Goal: Task Accomplishment & Management: Complete application form

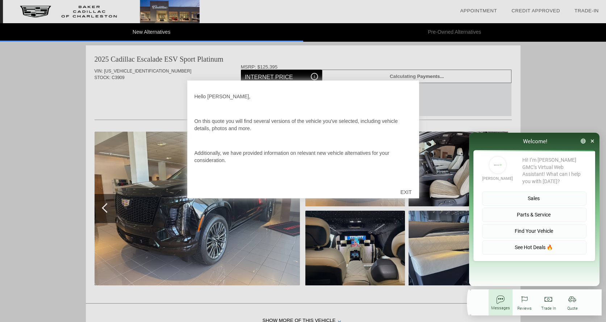
click at [406, 193] on div "EXIT" at bounding box center [406, 192] width 26 height 22
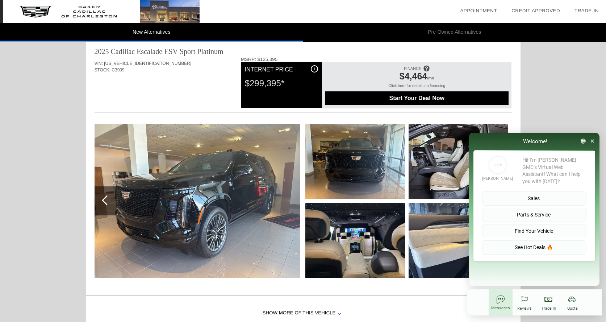
scroll to position [452, 0]
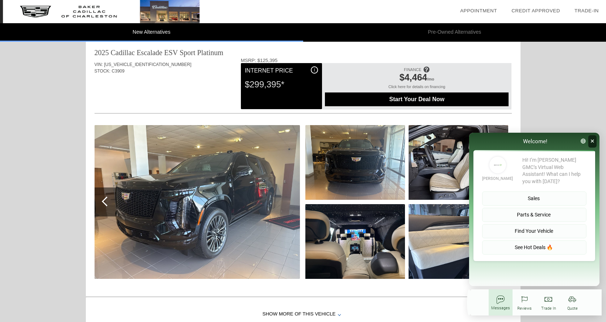
click at [593, 141] on icon "button" at bounding box center [592, 140] width 3 height 5
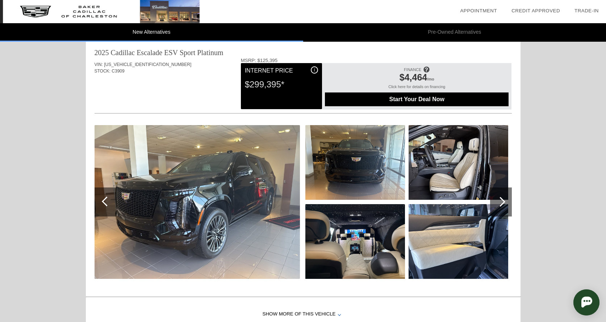
click at [505, 200] on div at bounding box center [501, 201] width 22 height 29
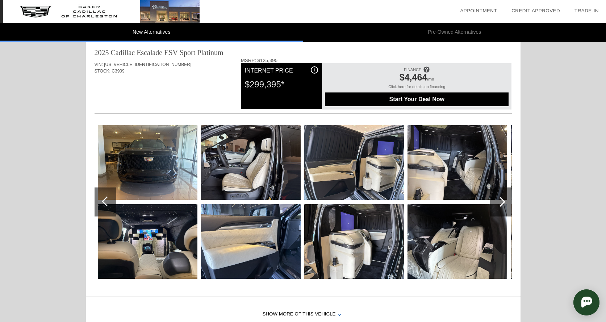
click at [505, 200] on div at bounding box center [501, 201] width 22 height 29
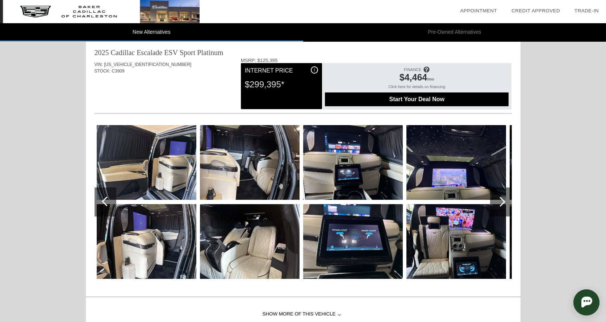
click at [505, 200] on div at bounding box center [501, 201] width 22 height 29
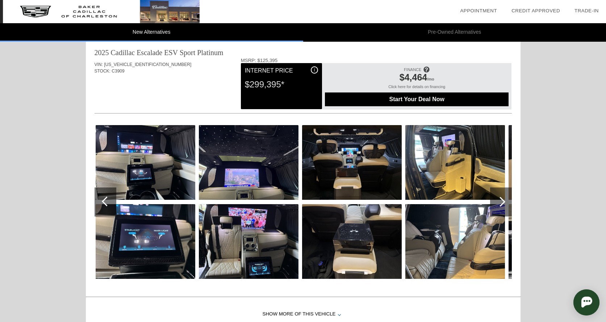
click at [505, 200] on div at bounding box center [501, 201] width 22 height 29
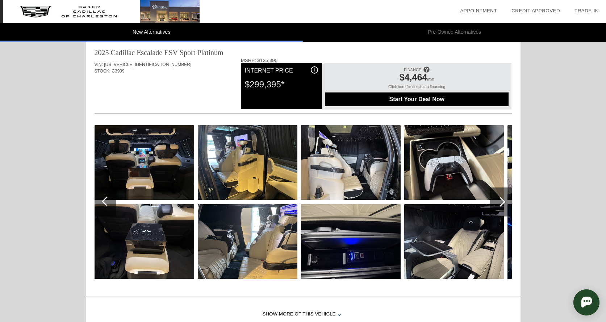
click at [505, 200] on div at bounding box center [501, 201] width 22 height 29
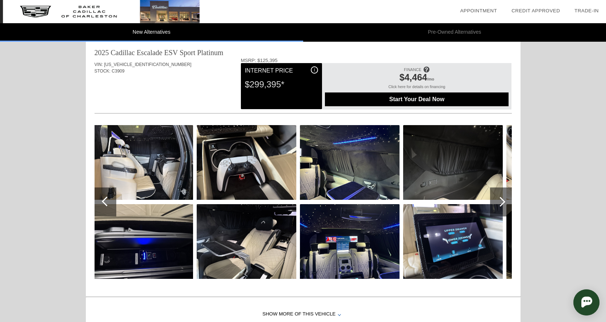
click at [505, 200] on div at bounding box center [501, 201] width 22 height 29
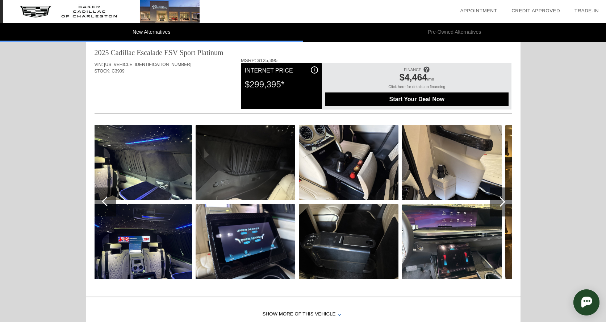
click at [505, 200] on div at bounding box center [501, 201] width 22 height 29
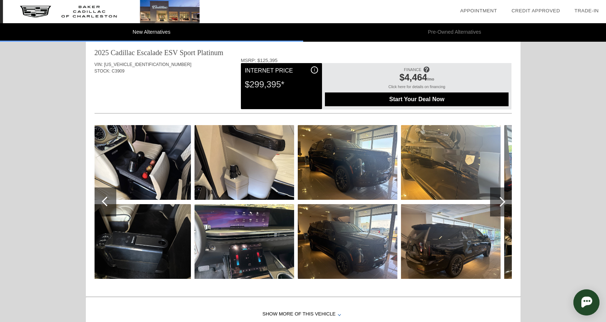
click at [505, 200] on div at bounding box center [501, 201] width 22 height 29
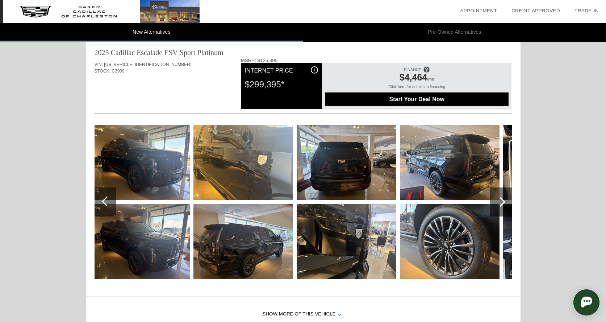
click at [505, 200] on div at bounding box center [501, 201] width 22 height 29
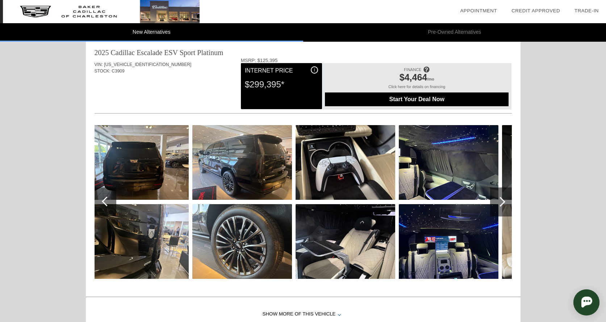
click at [505, 200] on div at bounding box center [501, 201] width 22 height 29
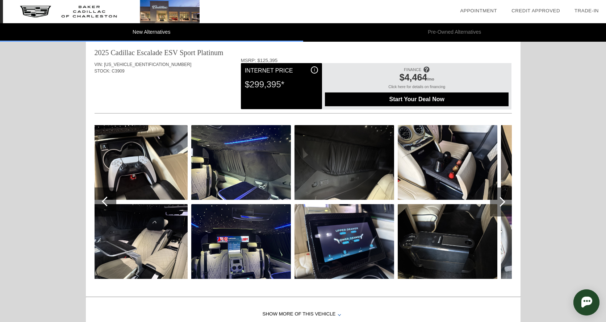
click at [505, 200] on div at bounding box center [501, 201] width 22 height 29
